Goal: Book appointment/travel/reservation

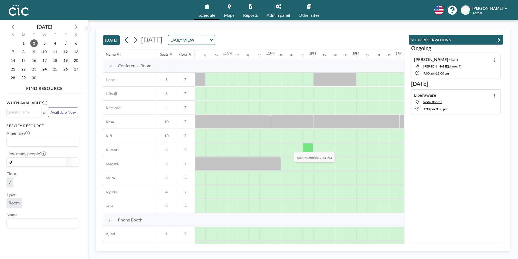
scroll to position [0, 461]
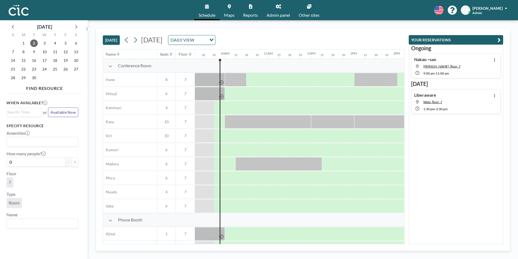
scroll to position [0, 410]
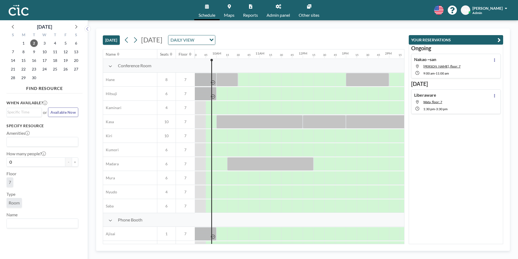
click at [135, 41] on icon at bounding box center [135, 40] width 5 height 8
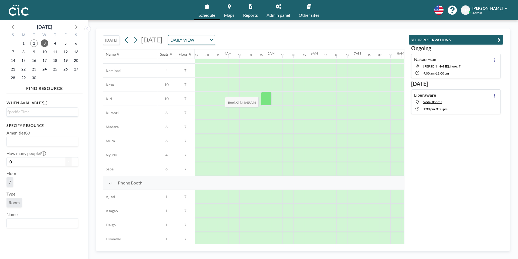
scroll to position [37, 138]
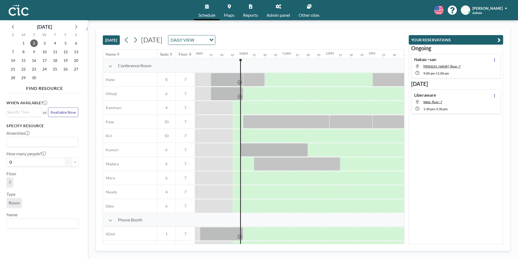
scroll to position [0, 410]
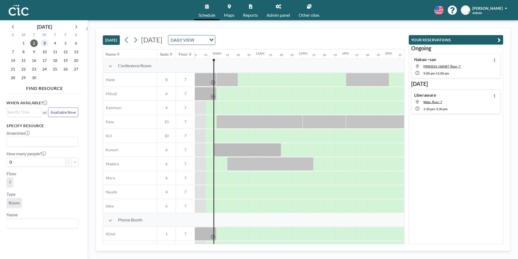
click at [44, 41] on span "3" at bounding box center [45, 43] width 8 height 8
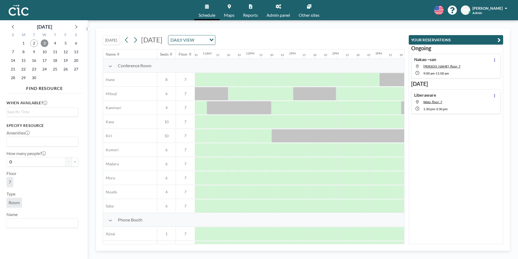
scroll to position [0, 463]
click at [403, 32] on div "TODAY Wednesday, September 3, 2025 DAILY VIEW Loading..." at bounding box center [254, 39] width 302 height 21
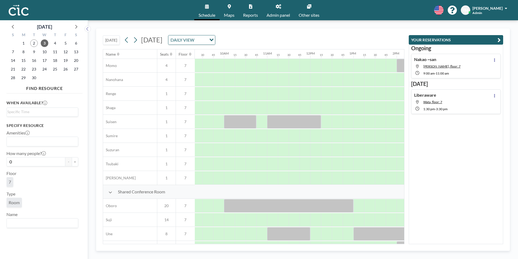
scroll to position [260, 403]
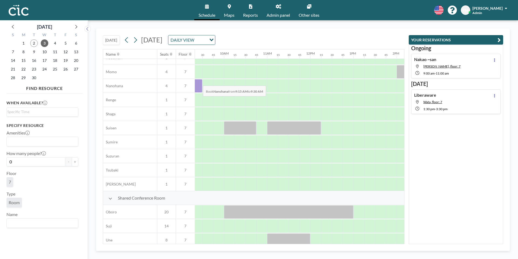
click at [199, 82] on div at bounding box center [197, 85] width 11 height 13
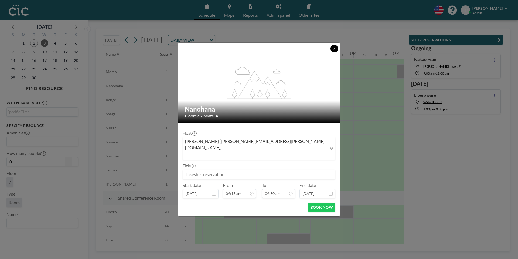
click at [338, 52] on button at bounding box center [335, 49] width 8 height 8
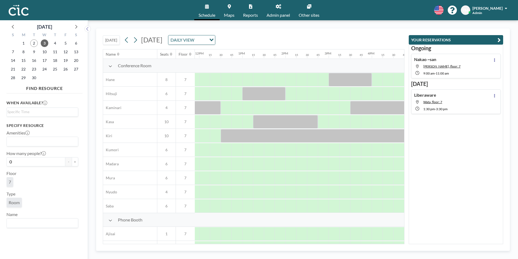
scroll to position [0, 544]
